Goal: Answer question/provide support

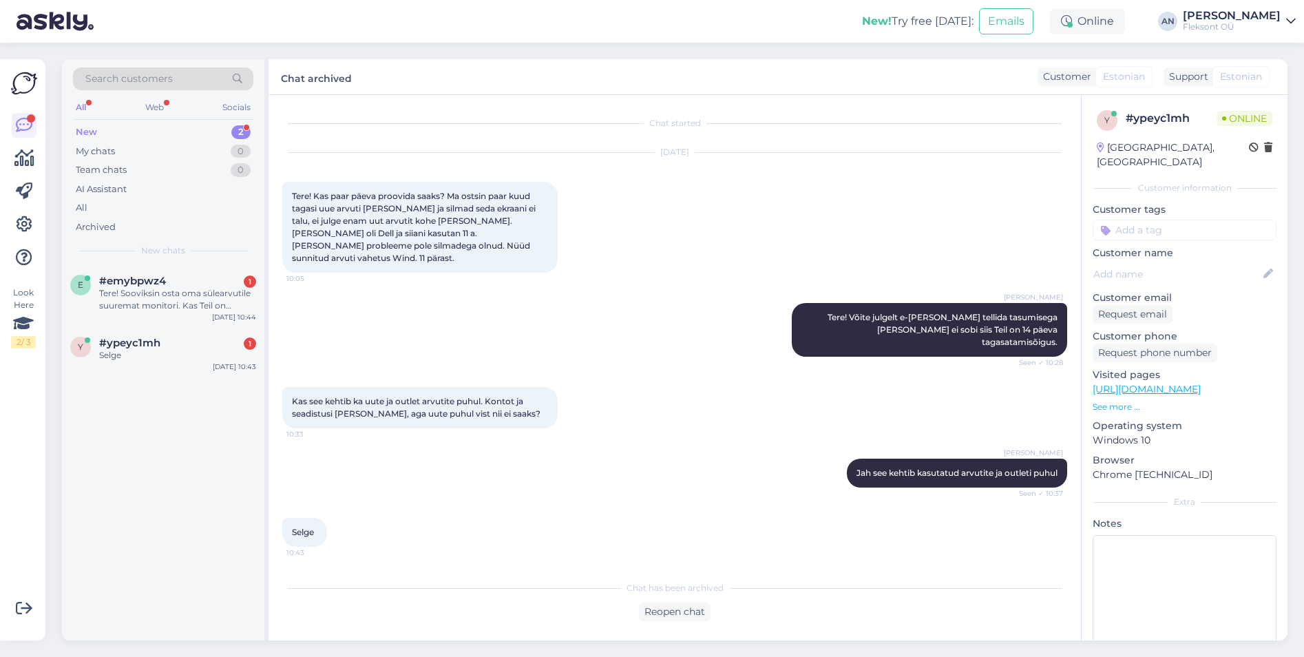
click at [688, 295] on div "[PERSON_NAME]! Võite julgelt e-[PERSON_NAME] tellida tasumisega [PERSON_NAME] e…" at bounding box center [674, 330] width 785 height 84
click at [131, 344] on span "#ypeyc1mh" at bounding box center [129, 343] width 61 height 12
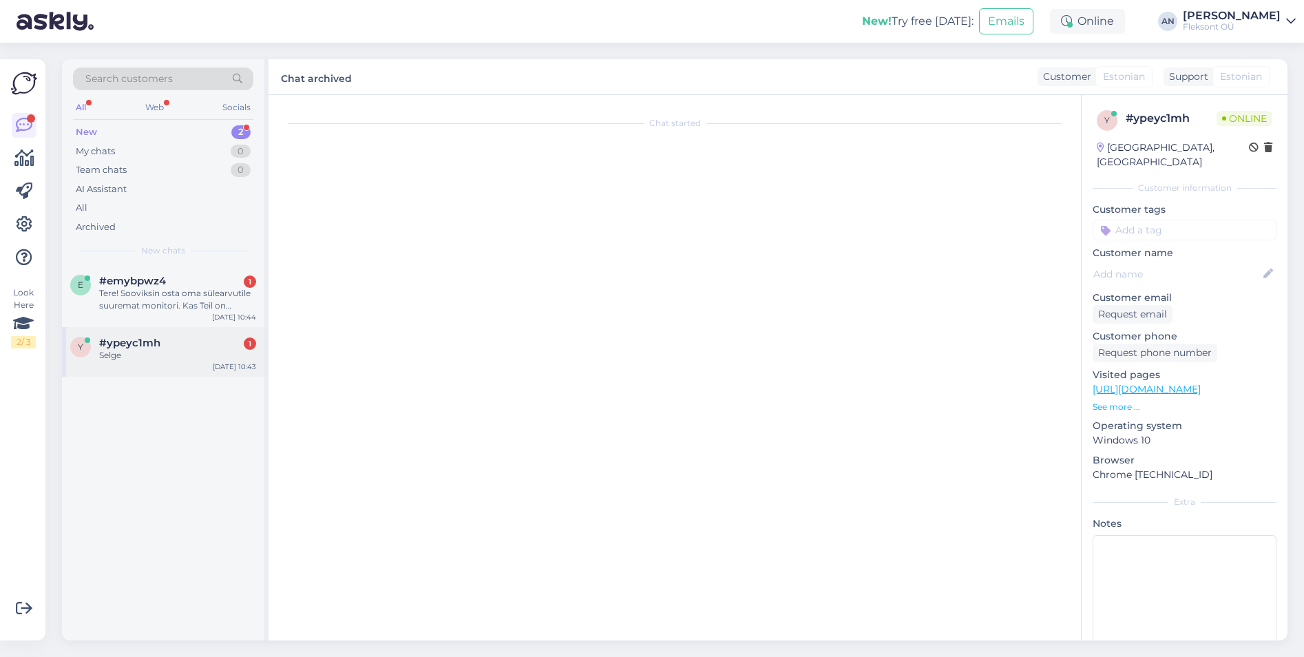
scroll to position [23, 0]
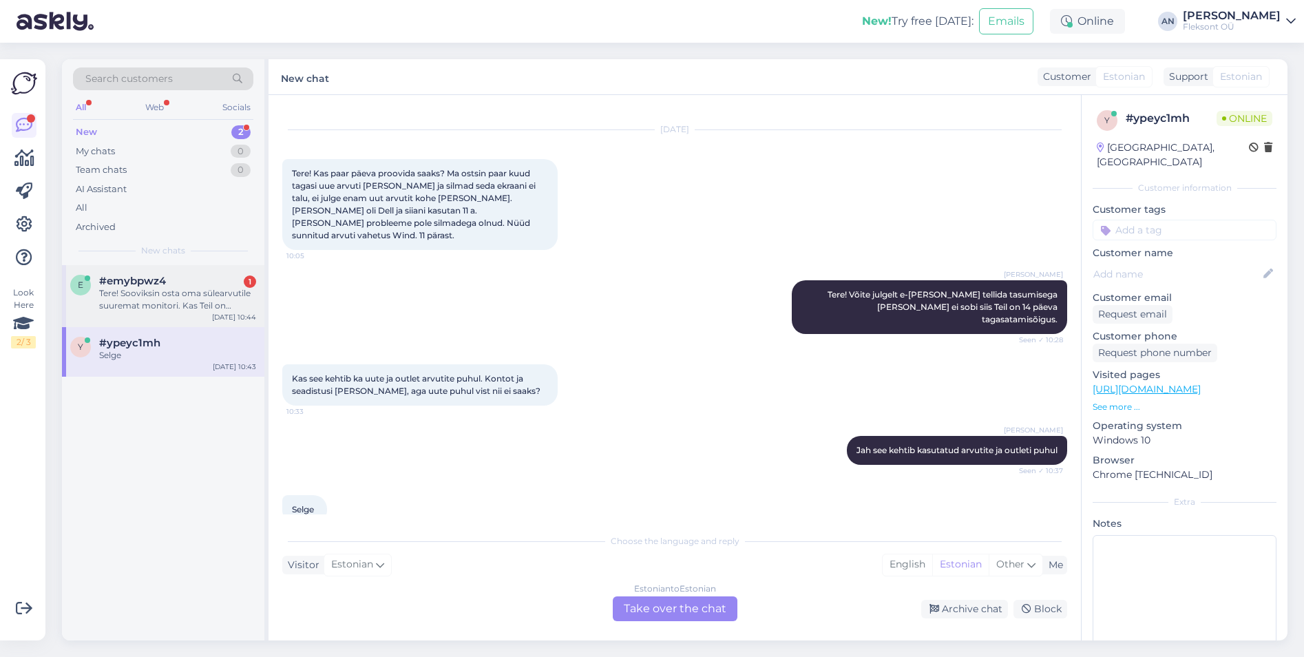
click at [130, 296] on div "Tere! Sooviksin osta oma sülearvutile suuremat monitori. Kas Teil on pakkuda mi…" at bounding box center [177, 299] width 157 height 25
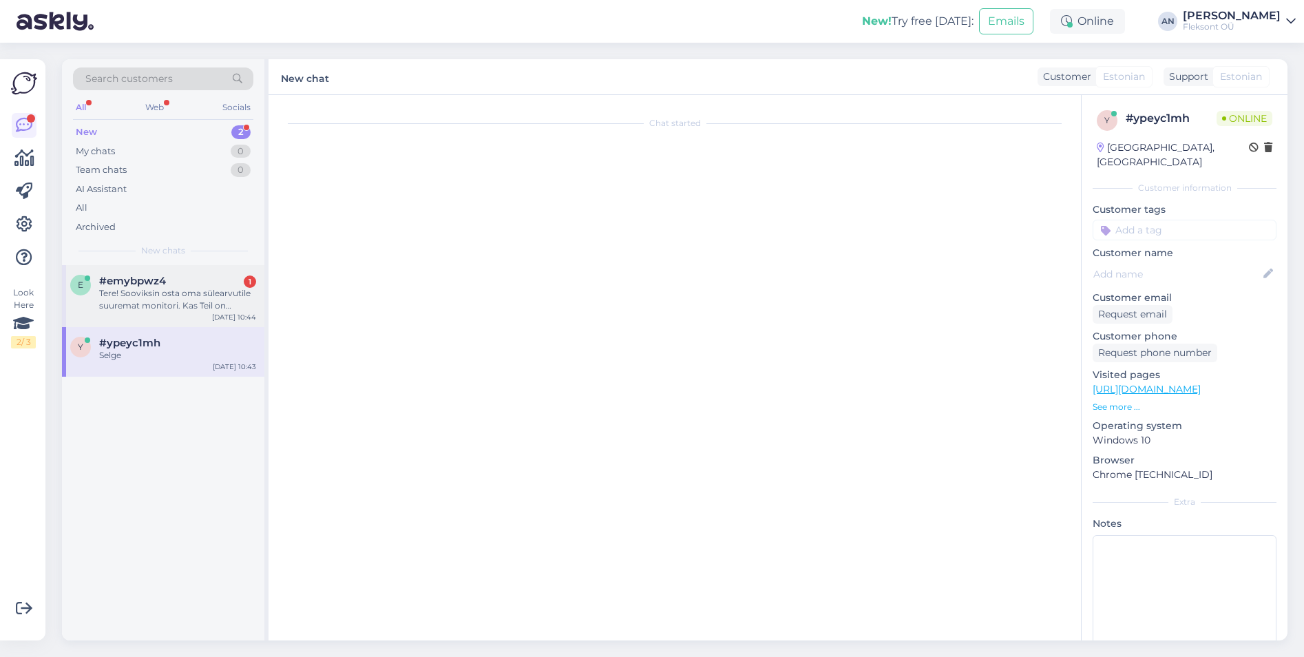
scroll to position [0, 0]
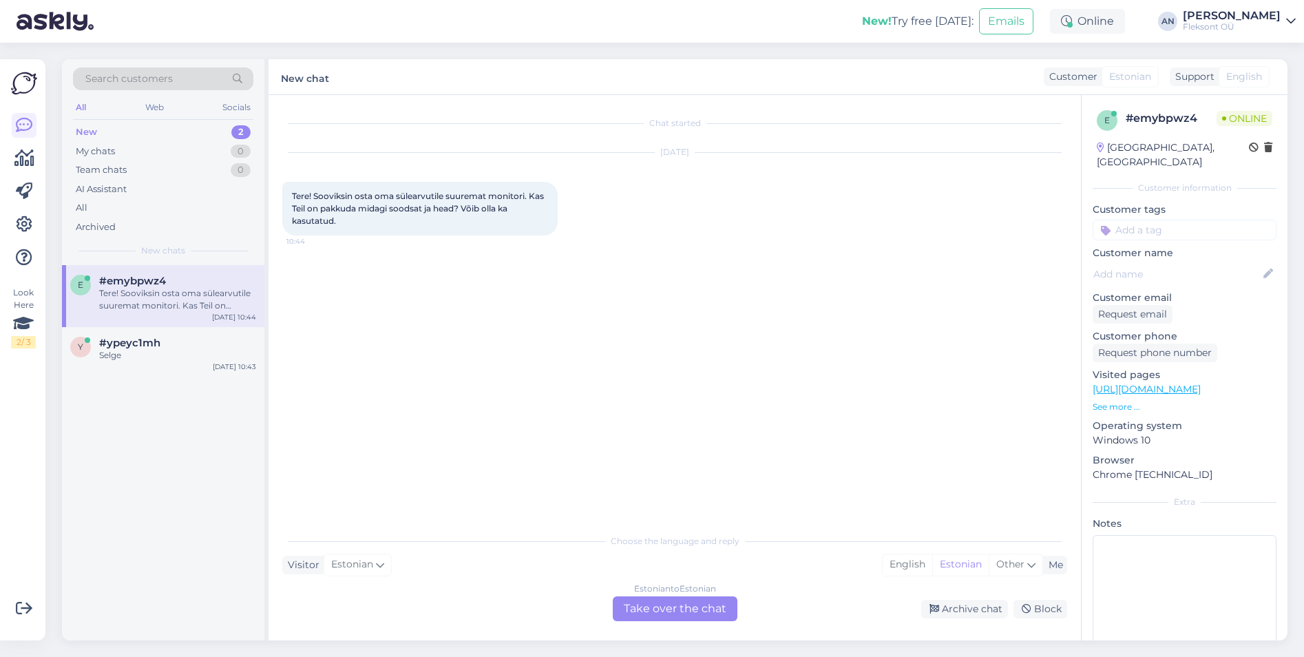
click at [619, 300] on div "Chat started [DATE] Tere! Sooviksin osta oma sülearvutile suuremat monitori. Ka…" at bounding box center [680, 311] width 797 height 405
click at [853, 302] on div "Chat started [DATE] Tere! Sooviksin osta oma sülearvutile suuremat monitori. Ka…" at bounding box center [680, 311] width 797 height 405
click at [655, 604] on div "Estonian to Estonian Take over the chat" at bounding box center [675, 608] width 125 height 25
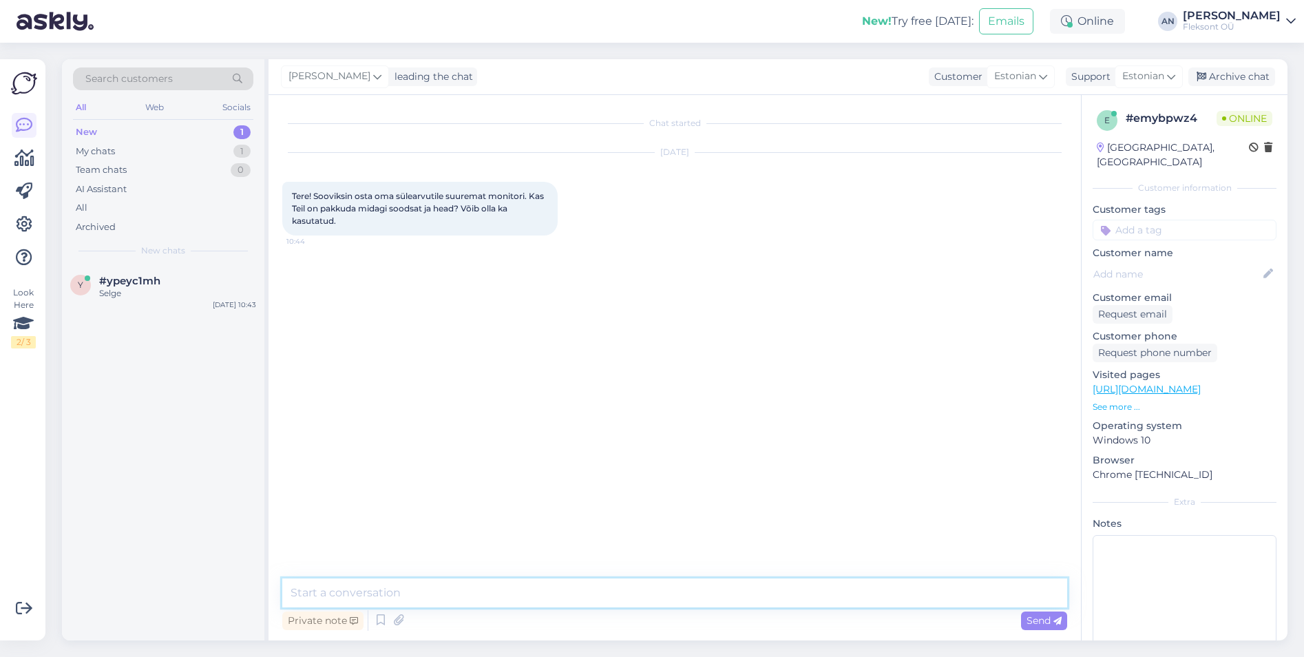
click at [549, 586] on textarea at bounding box center [674, 592] width 785 height 29
type textarea "Tere"
paste textarea "[URL][DOMAIN_NAME]"
type textarea "Monitoride valik on siin: [URL][DOMAIN_NAME]"
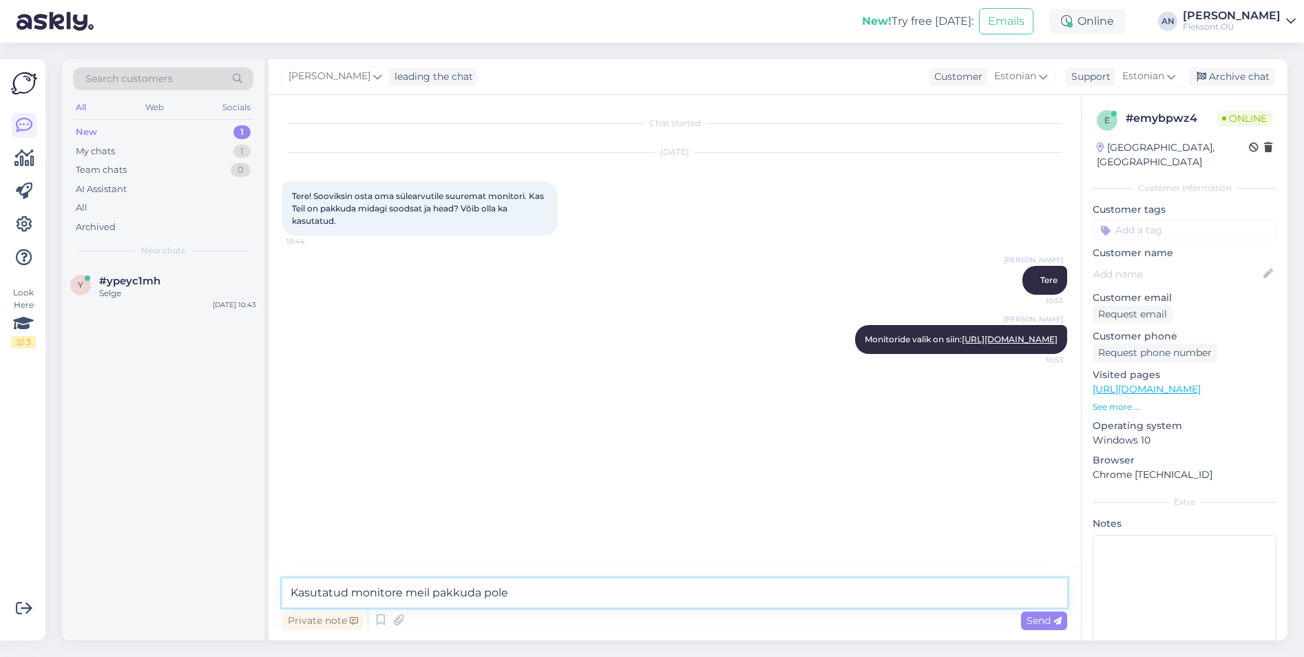
type textarea "Kasutatud monitore meil pakkuda pole."
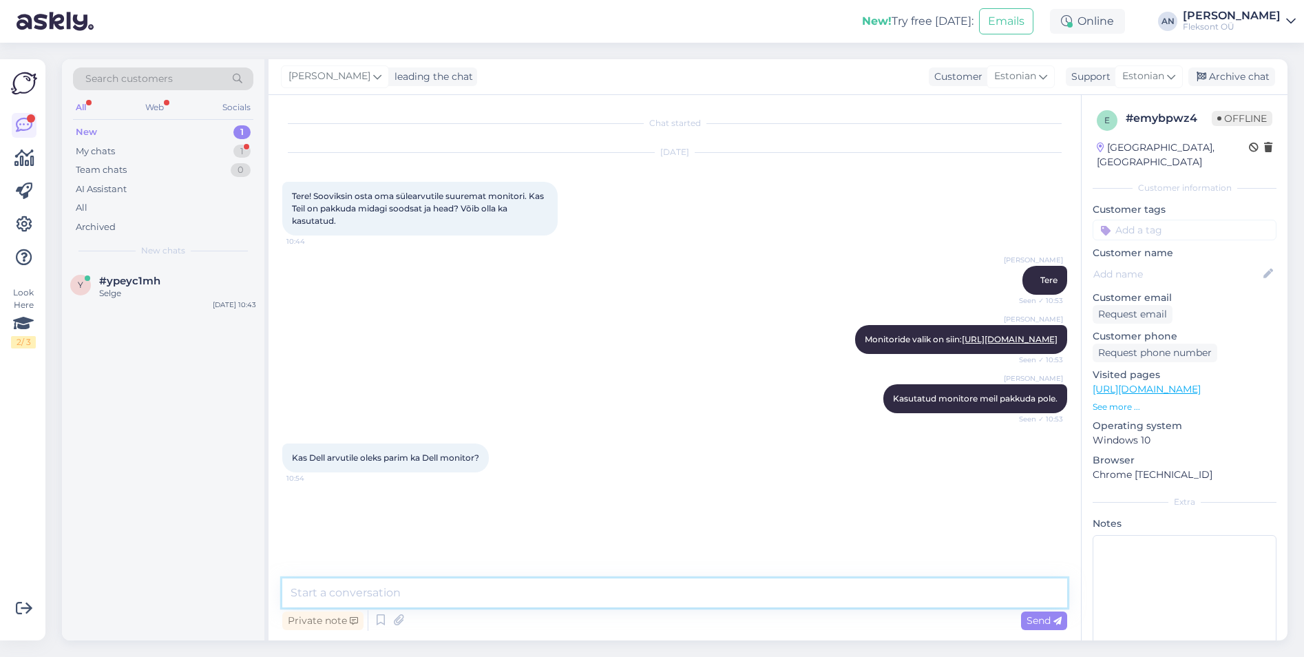
click at [444, 593] on textarea at bounding box center [674, 592] width 785 height 29
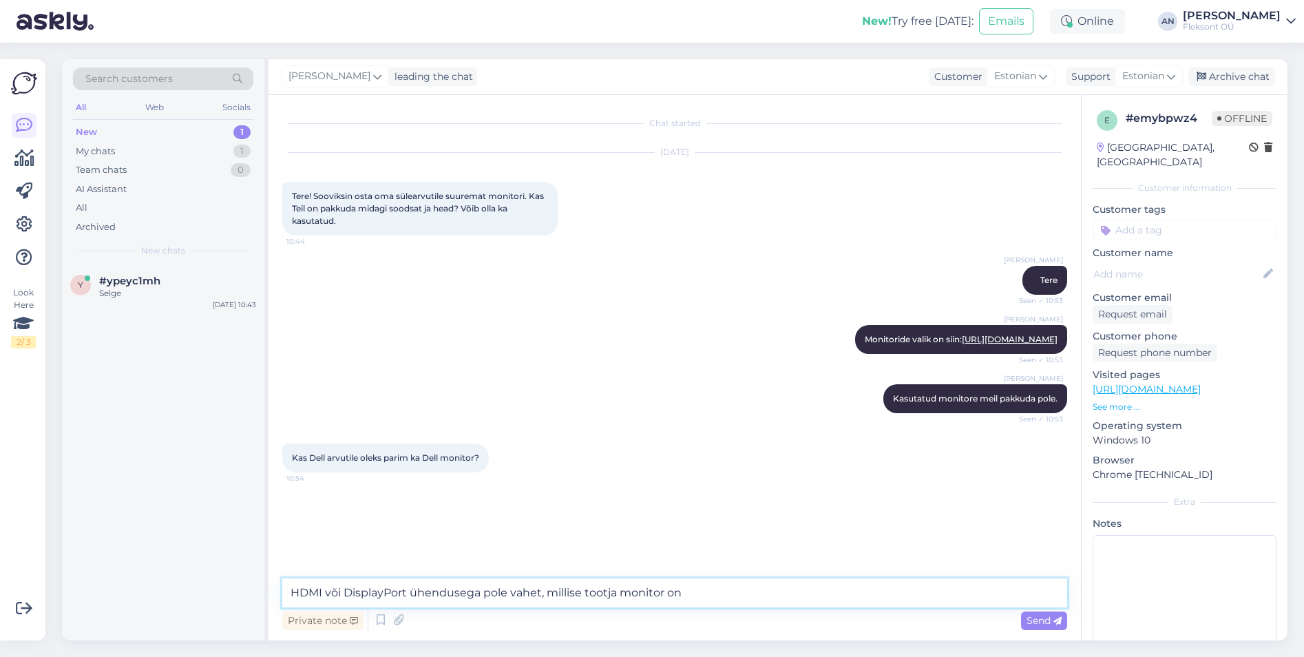
type textarea "HDMI või DisplayPort ühendusega pole vahet, millise tootja monitor on."
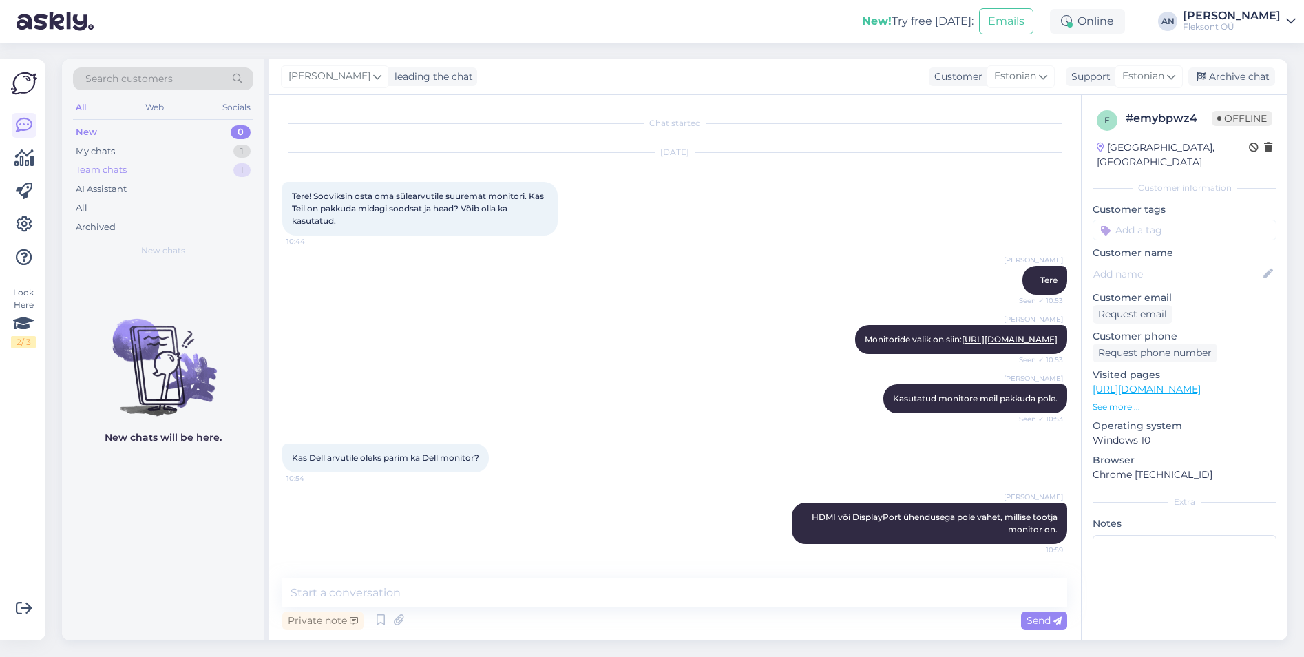
click at [101, 170] on div "Team chats" at bounding box center [101, 170] width 51 height 14
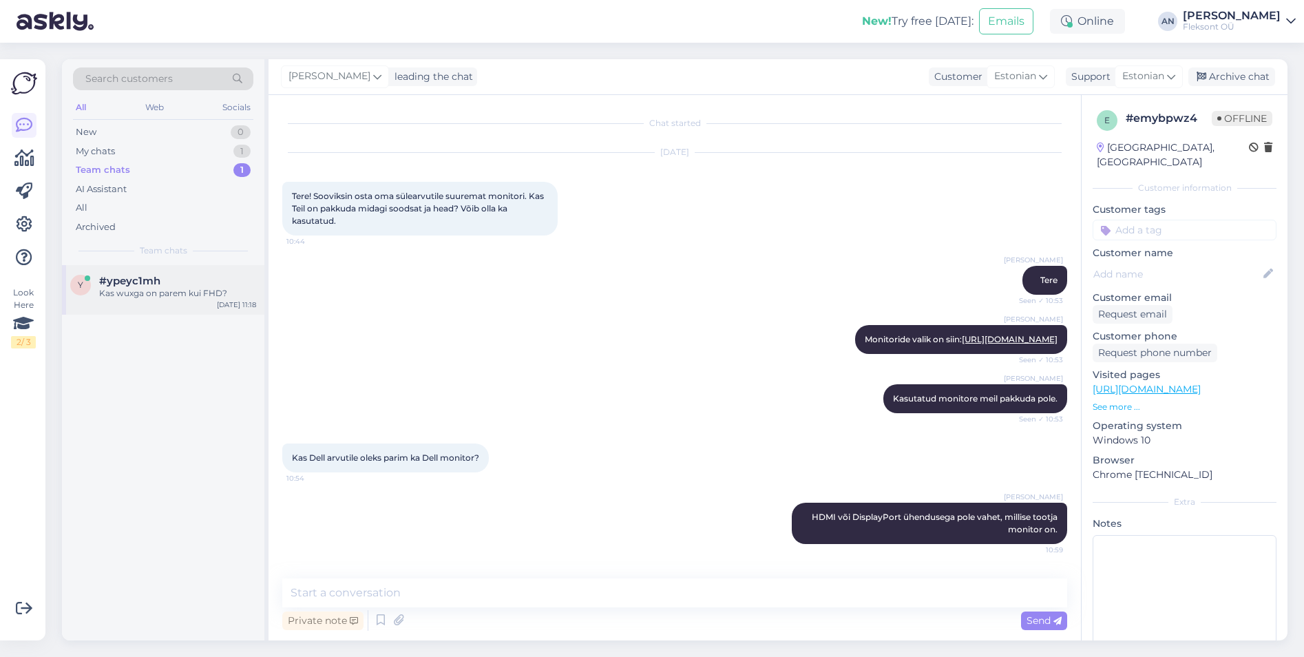
click at [147, 283] on span "#ypeyc1mh" at bounding box center [129, 281] width 61 height 12
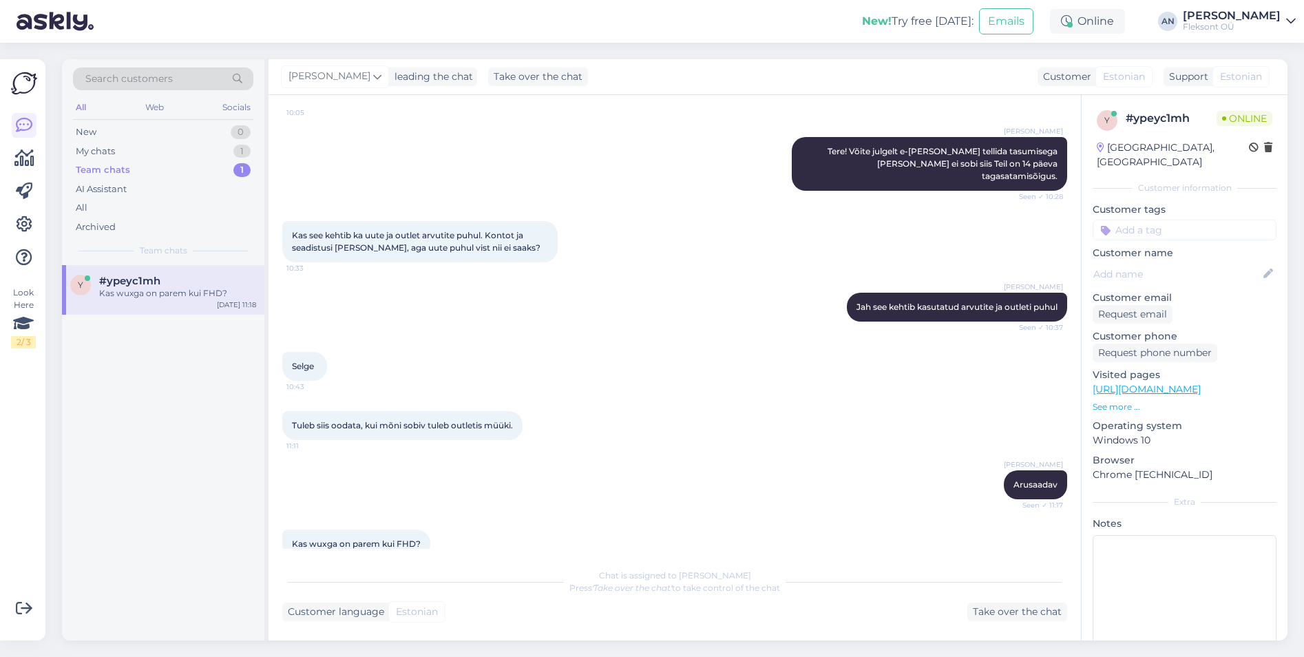
click at [611, 396] on div "Tuleb siis oodata, kui mõni sobiv tuleb outletis müüki. 11:11" at bounding box center [674, 425] width 785 height 59
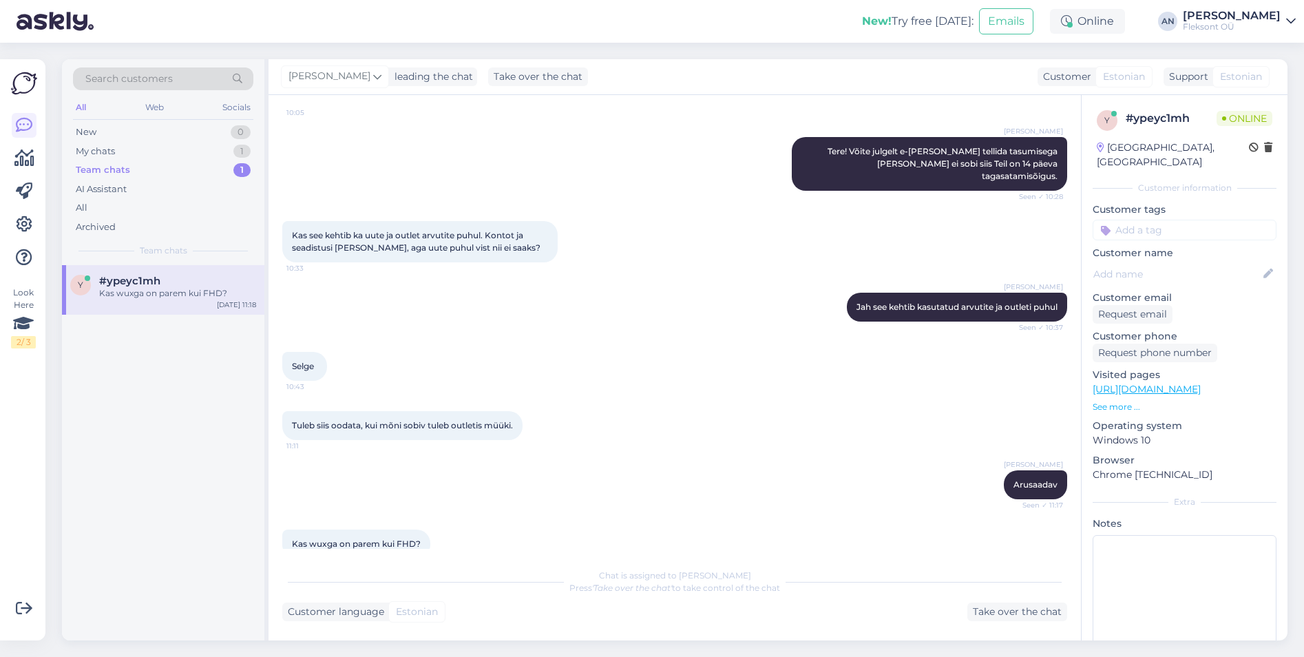
scroll to position [238, 0]
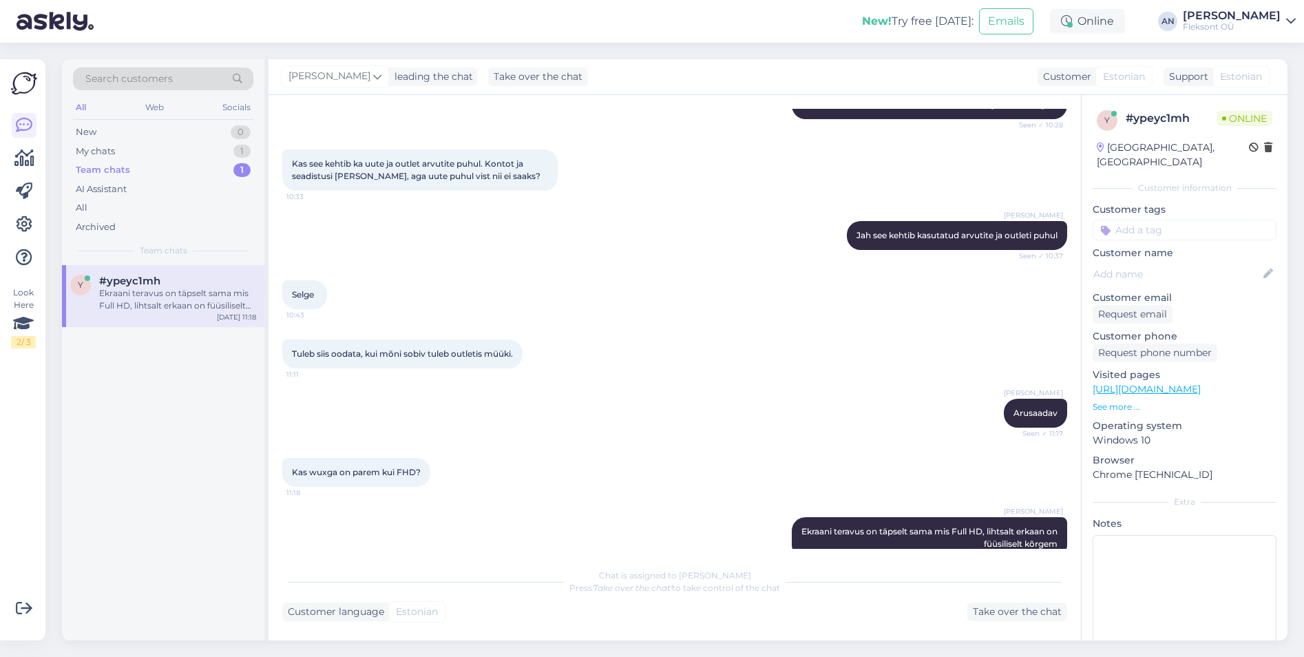
click at [160, 295] on div "Ekraani teravus on täpselt sama mis Full HD, lihtsalt erkaan on füüsiliselt kõr…" at bounding box center [177, 299] width 157 height 25
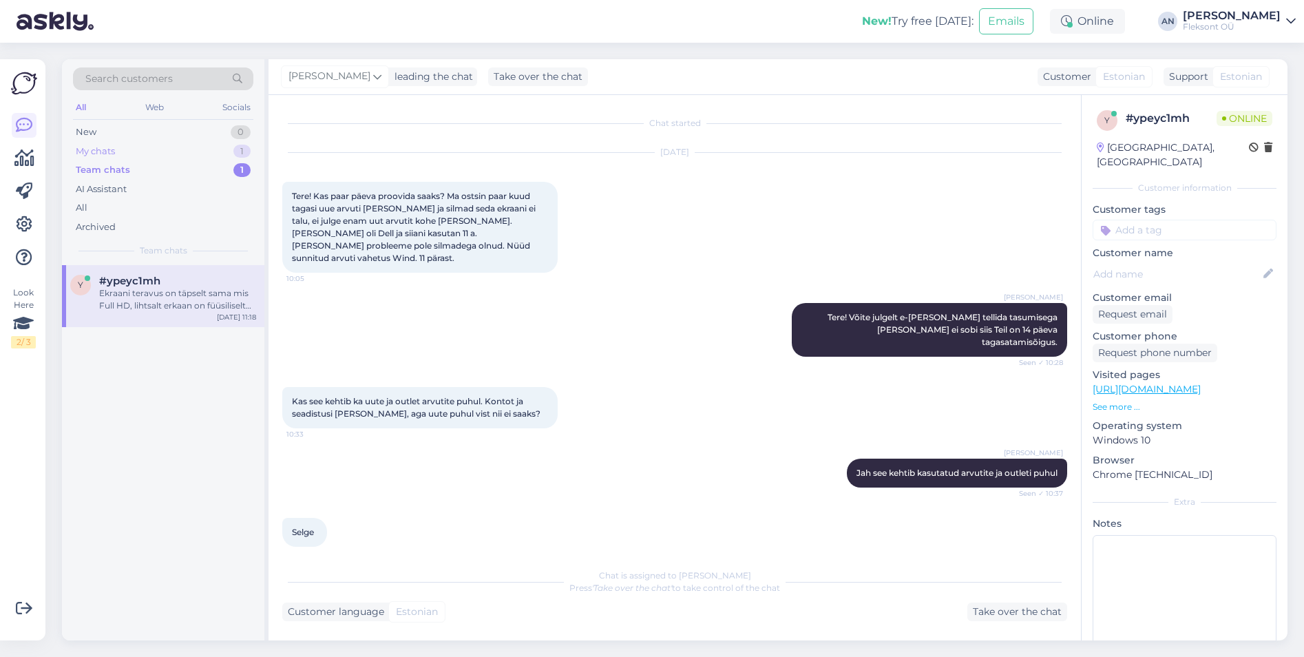
click at [114, 148] on div "My chats" at bounding box center [95, 152] width 39 height 14
click at [137, 288] on div "HDMI või DisplayPort ühendusega pole vahet, millise tootja monitor on." at bounding box center [177, 299] width 157 height 25
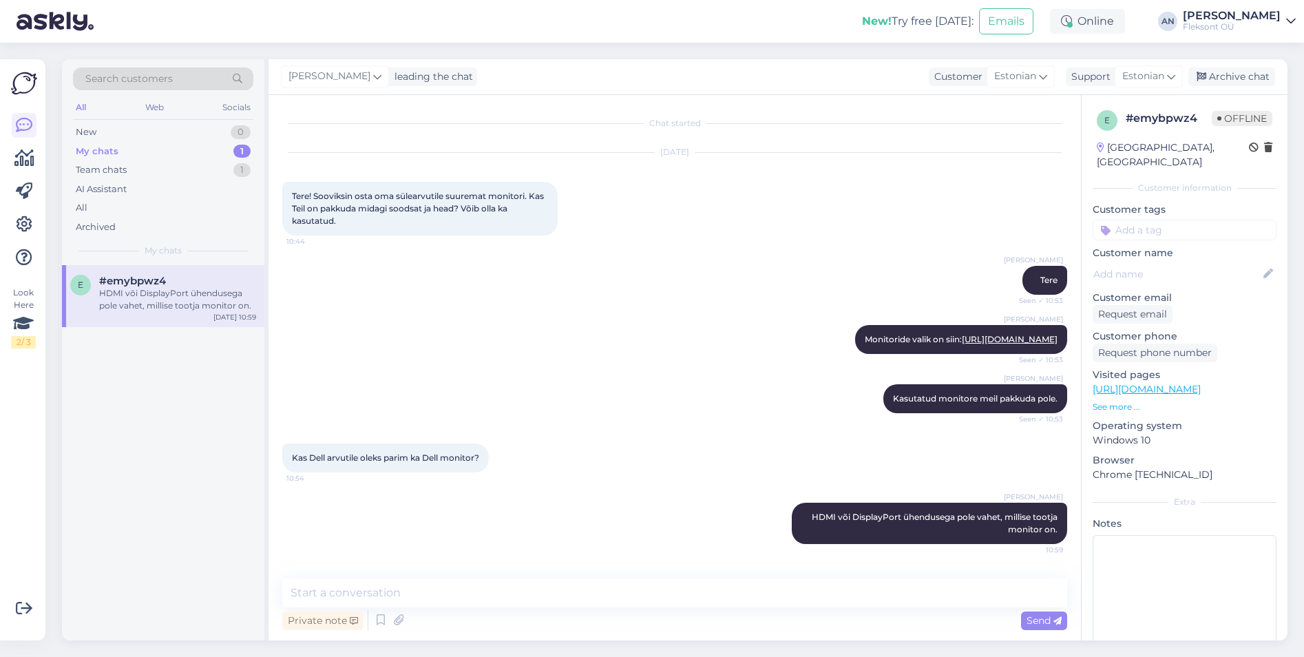
scroll to position [6, 0]
click at [696, 310] on div "[PERSON_NAME] Monitoride valik on siin: [URL][DOMAIN_NAME] Seen ✓ 10:53" at bounding box center [674, 339] width 785 height 59
click at [1258, 78] on div "Archive chat" at bounding box center [1231, 76] width 87 height 19
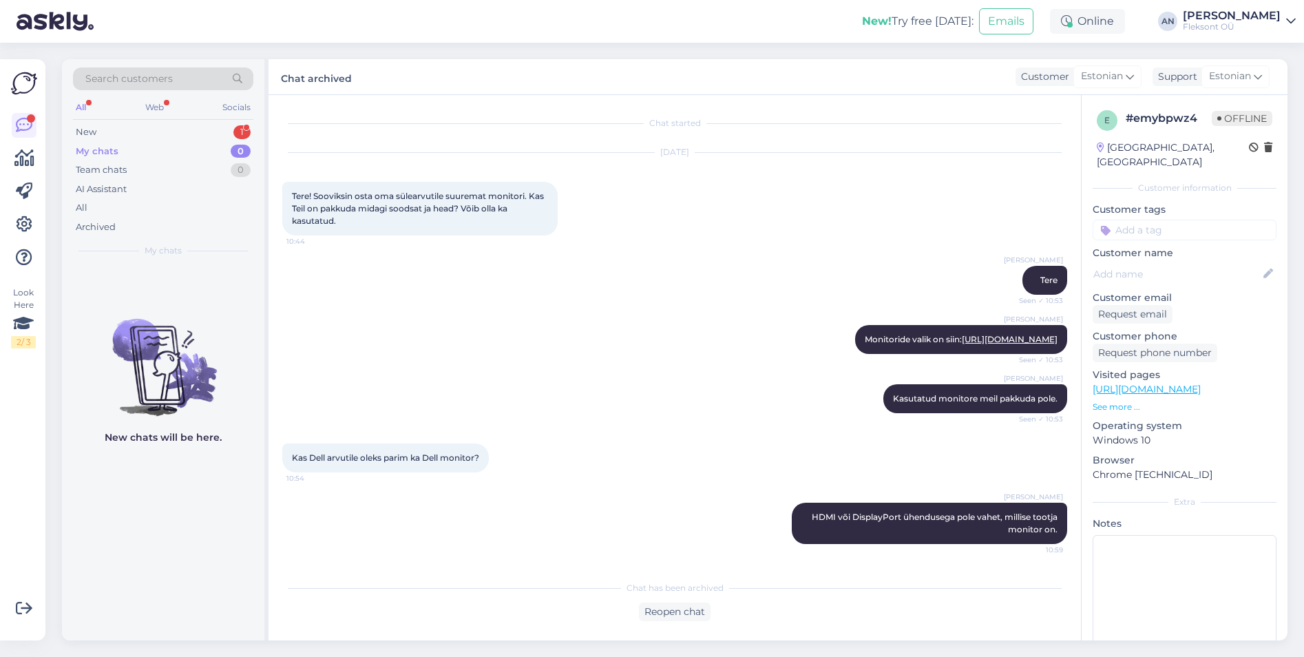
scroll to position [10, 0]
click at [118, 121] on div "Search customers All Web Socials New 1 My chats 0 Team chats 0 AI Assistant All…" at bounding box center [163, 162] width 202 height 206
click at [112, 131] on div "New 1" at bounding box center [163, 132] width 180 height 19
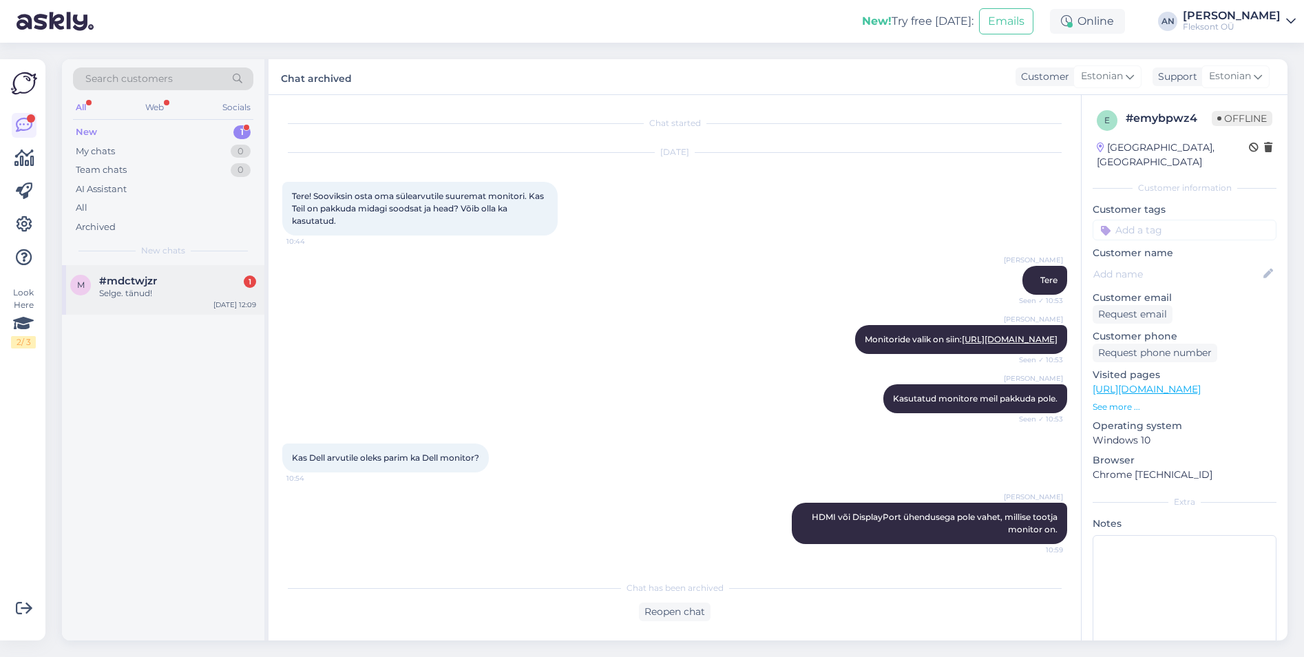
click at [138, 278] on span "#mdctwjzr" at bounding box center [128, 281] width 58 height 12
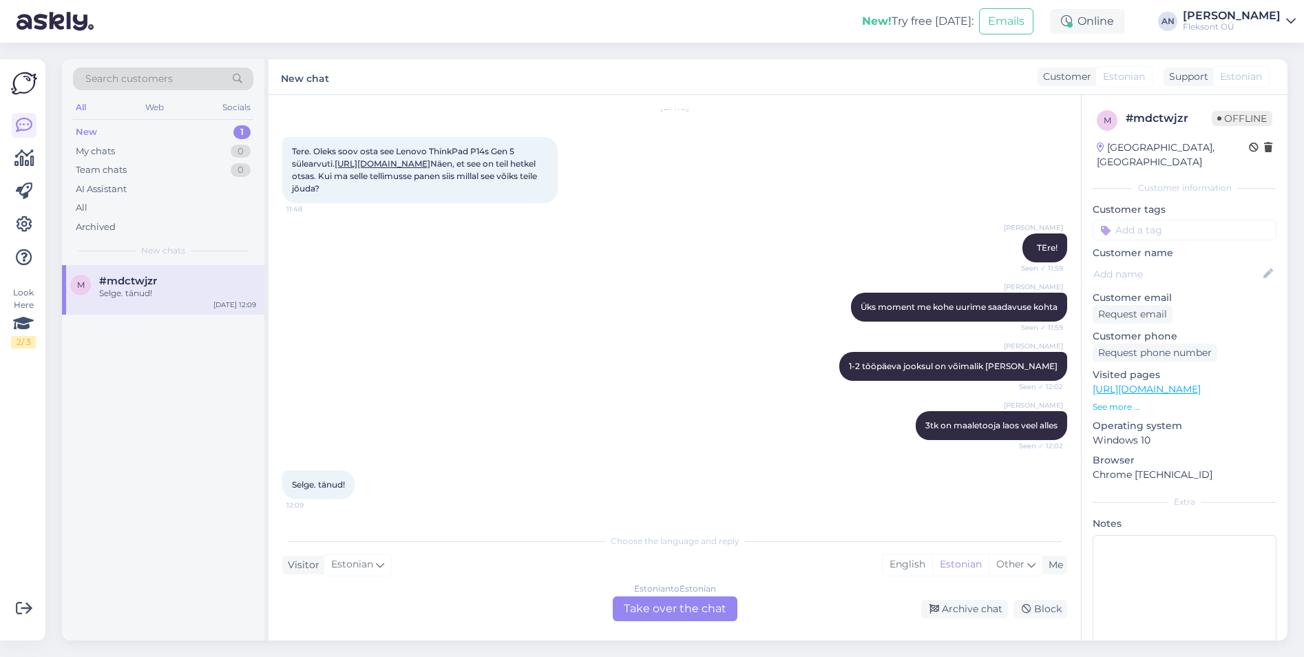
click at [615, 388] on div "[PERSON_NAME] 1-2 tööpäeva jooksul on võimalik [PERSON_NAME] Seen ✓ 12:02" at bounding box center [674, 366] width 785 height 59
click at [612, 368] on div "[PERSON_NAME] 1-2 tööpäeva jooksul on võimalik [PERSON_NAME] Seen ✓ 12:02" at bounding box center [674, 366] width 785 height 59
click at [704, 287] on div "[PERSON_NAME] Üks moment me kohe uurime saadavuse kohta Seen ✓ 11:59" at bounding box center [674, 306] width 785 height 59
